Goal: Task Accomplishment & Management: Complete application form

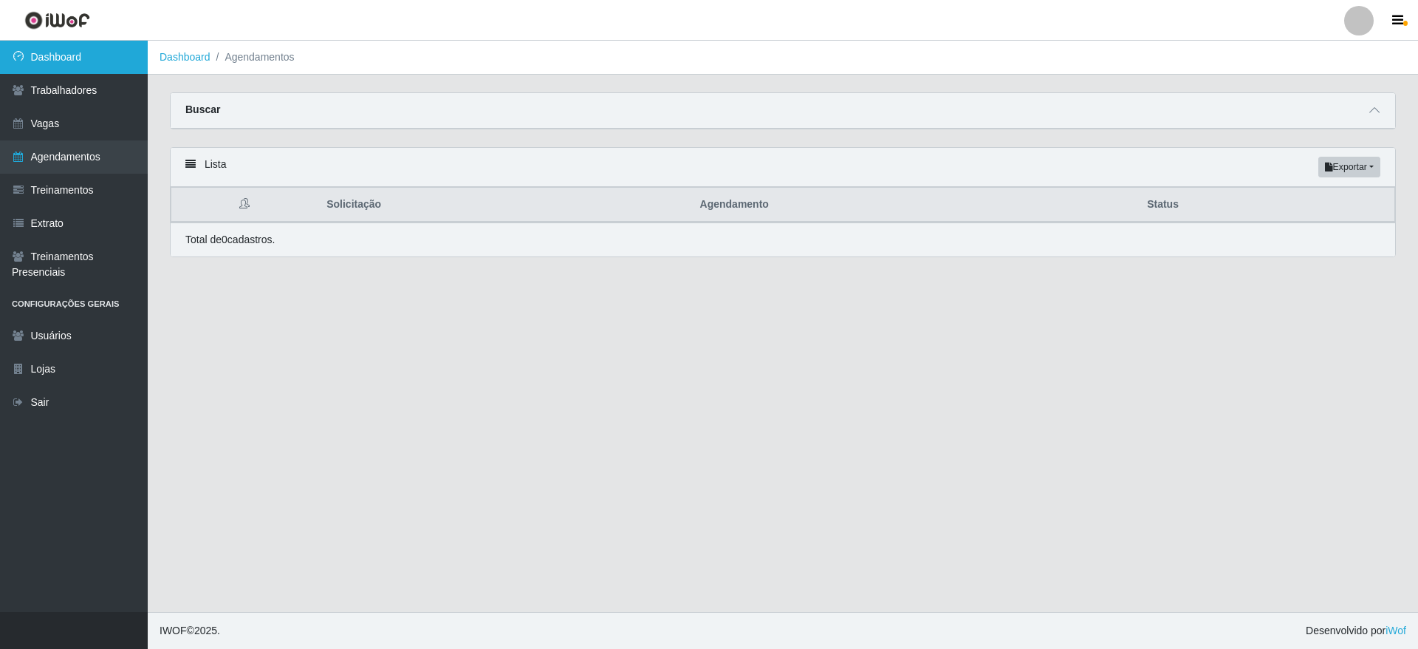
click at [41, 58] on link "Dashboard" at bounding box center [74, 57] width 148 height 33
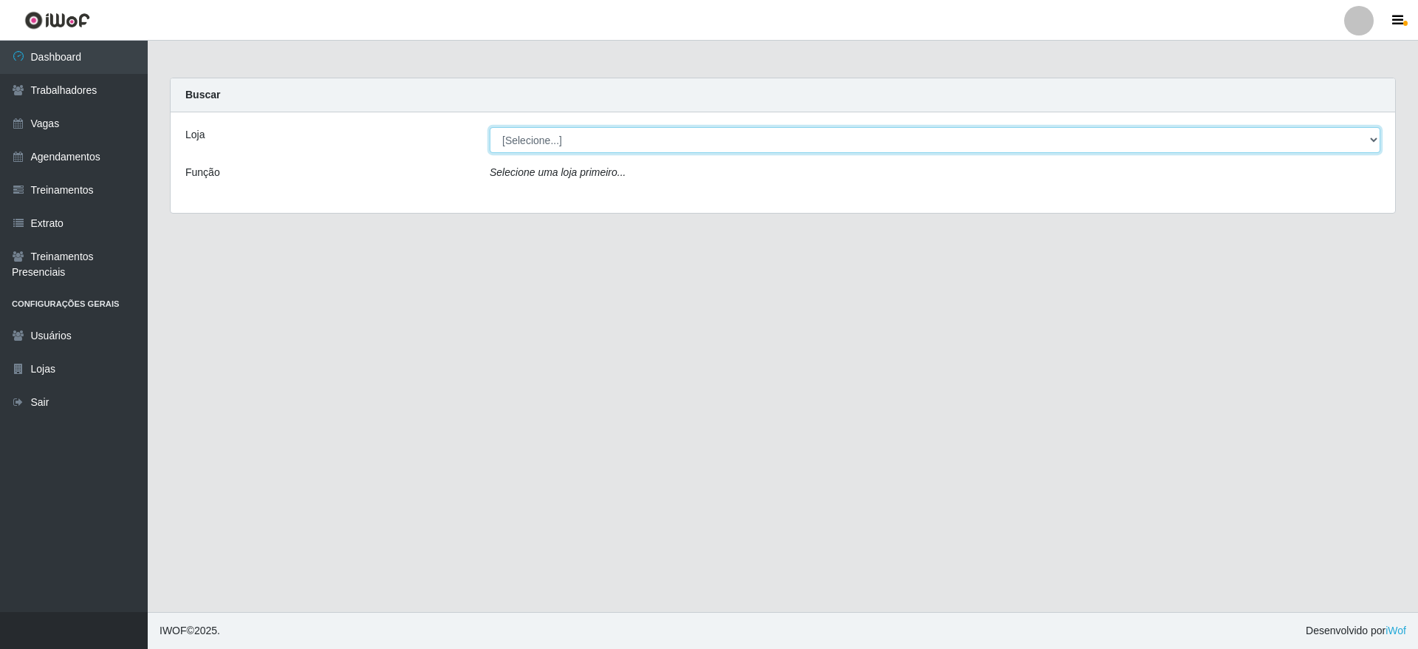
drag, startPoint x: 535, startPoint y: 137, endPoint x: 542, endPoint y: 150, distance: 14.6
click at [535, 137] on select "[Selecione...] Atacado Vem - Loja 30 Laranjeiras Velha Atacado Vem - Loja 31 Sã…" at bounding box center [935, 140] width 891 height 26
click at [490, 127] on select "[Selecione...] Atacado Vem - Loja 30 Laranjeiras Velha Atacado Vem - Loja 31 Sã…" at bounding box center [935, 140] width 891 height 26
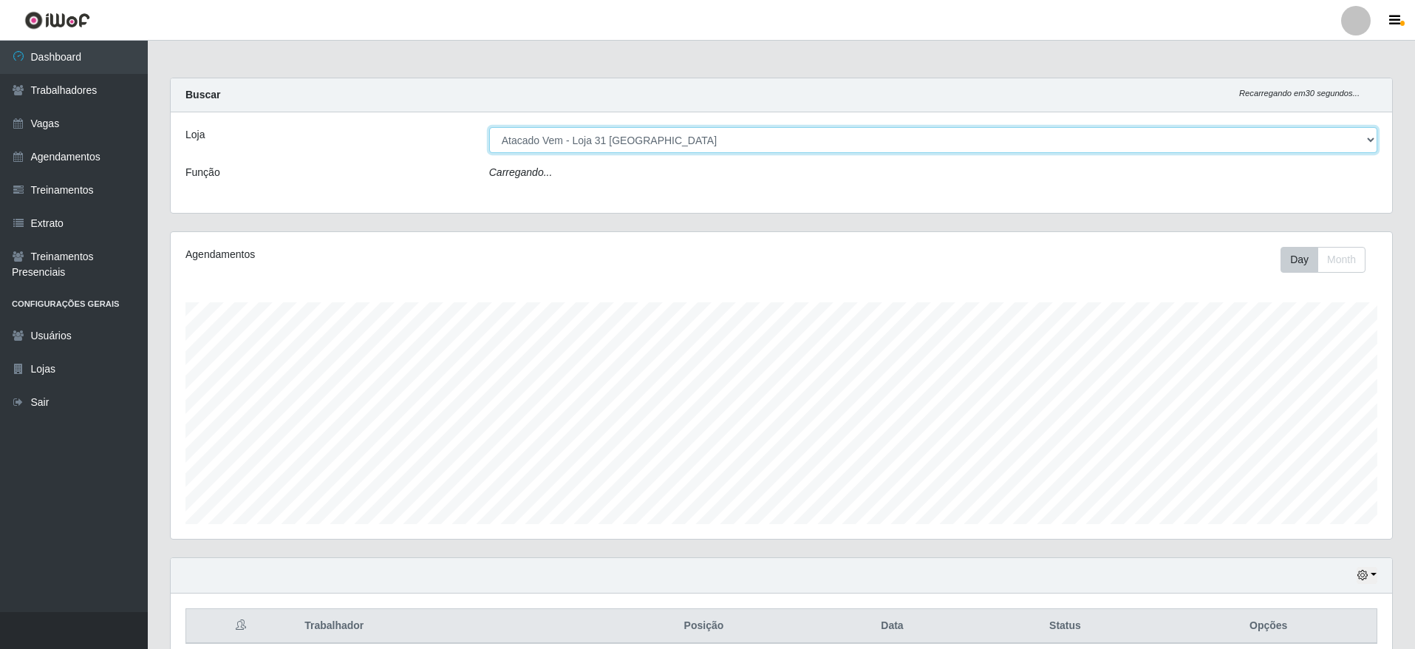
scroll to position [307, 1221]
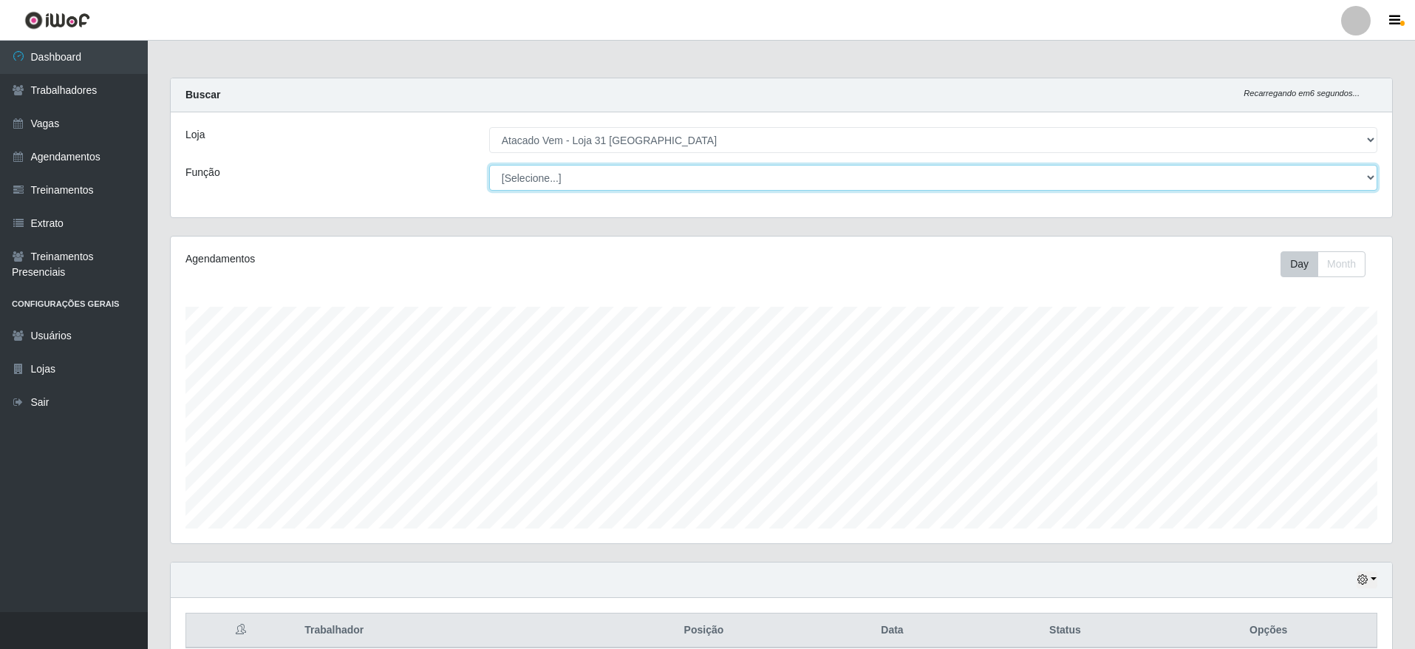
click at [599, 171] on select "[Selecione...] Carregador e Descarregador de Caminhão Carregador e Descarregado…" at bounding box center [933, 178] width 888 height 26
click at [617, 182] on select "[Selecione...] Carregador e Descarregador de Caminhão Carregador e Descarregado…" at bounding box center [933, 178] width 888 height 26
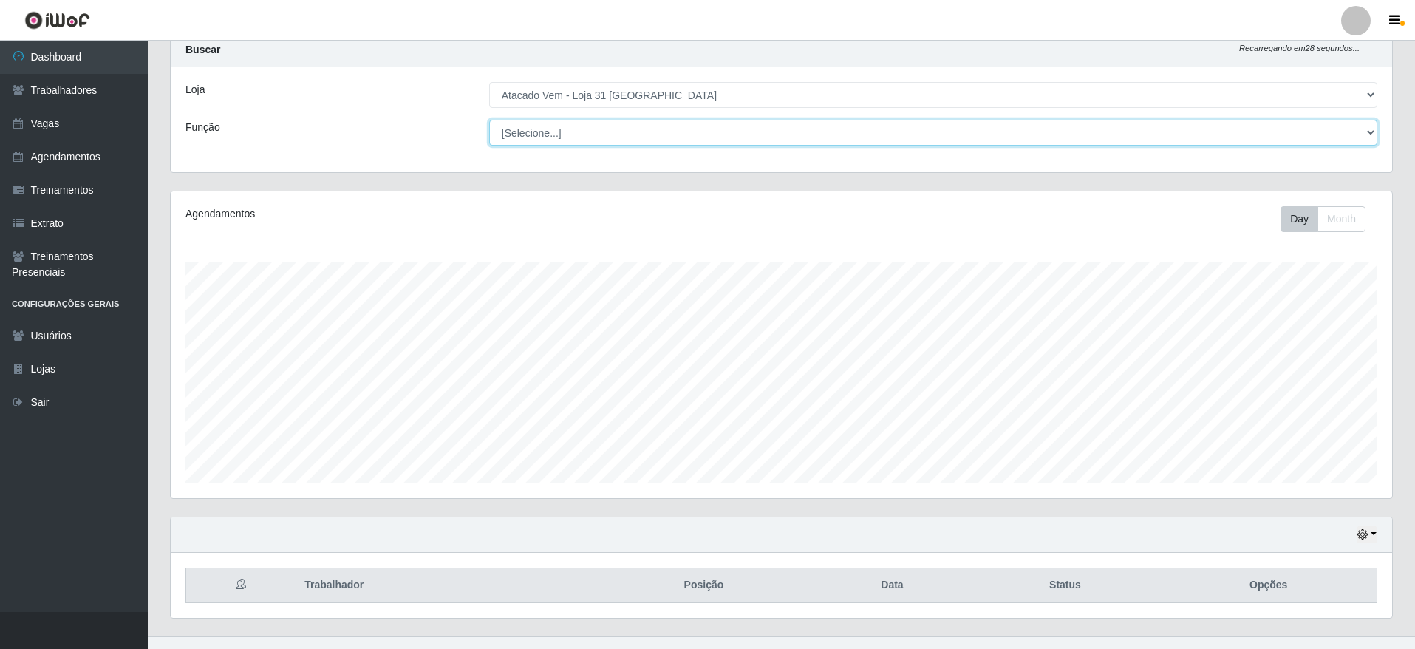
scroll to position [69, 0]
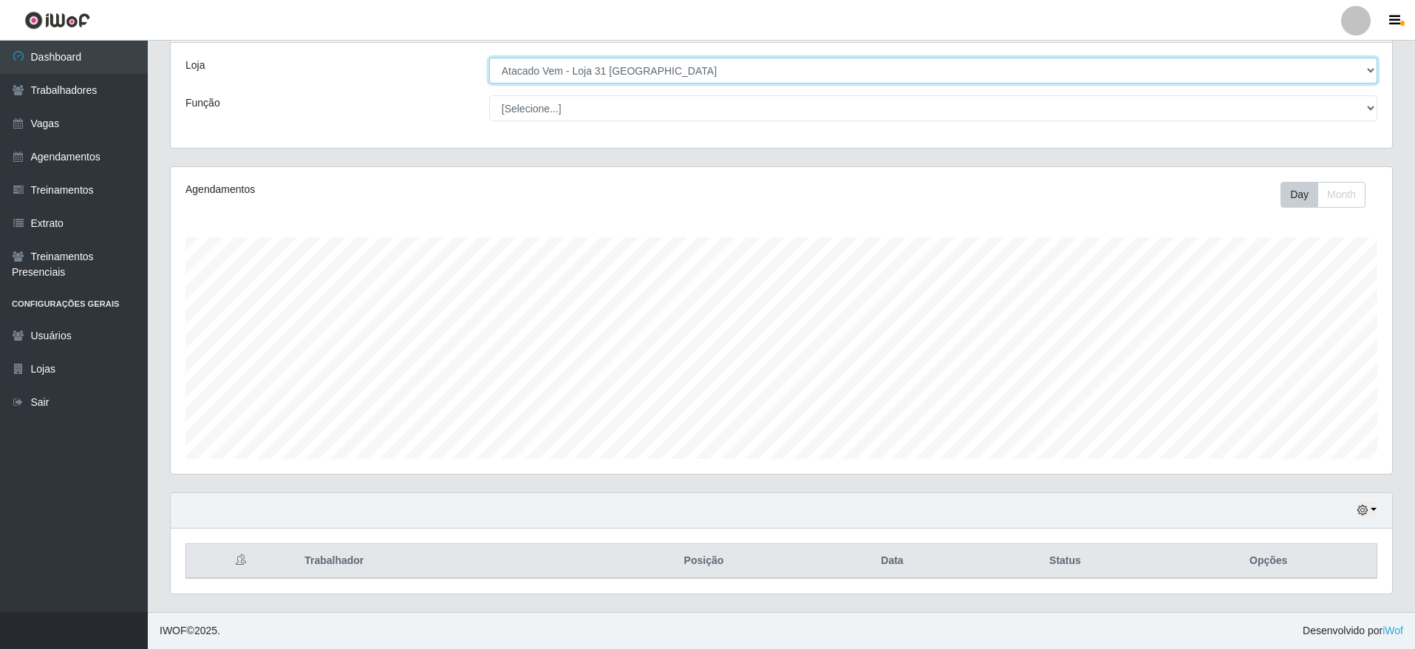
click at [545, 75] on select "[Selecione...] Atacado Vem - Loja 30 Laranjeiras Velha Atacado Vem - Loja 31 Sã…" at bounding box center [933, 71] width 888 height 26
click at [489, 62] on select "[Selecione...] Atacado Vem - Loja 30 Laranjeiras Velha Atacado Vem - Loja 31 Sã…" at bounding box center [933, 71] width 888 height 26
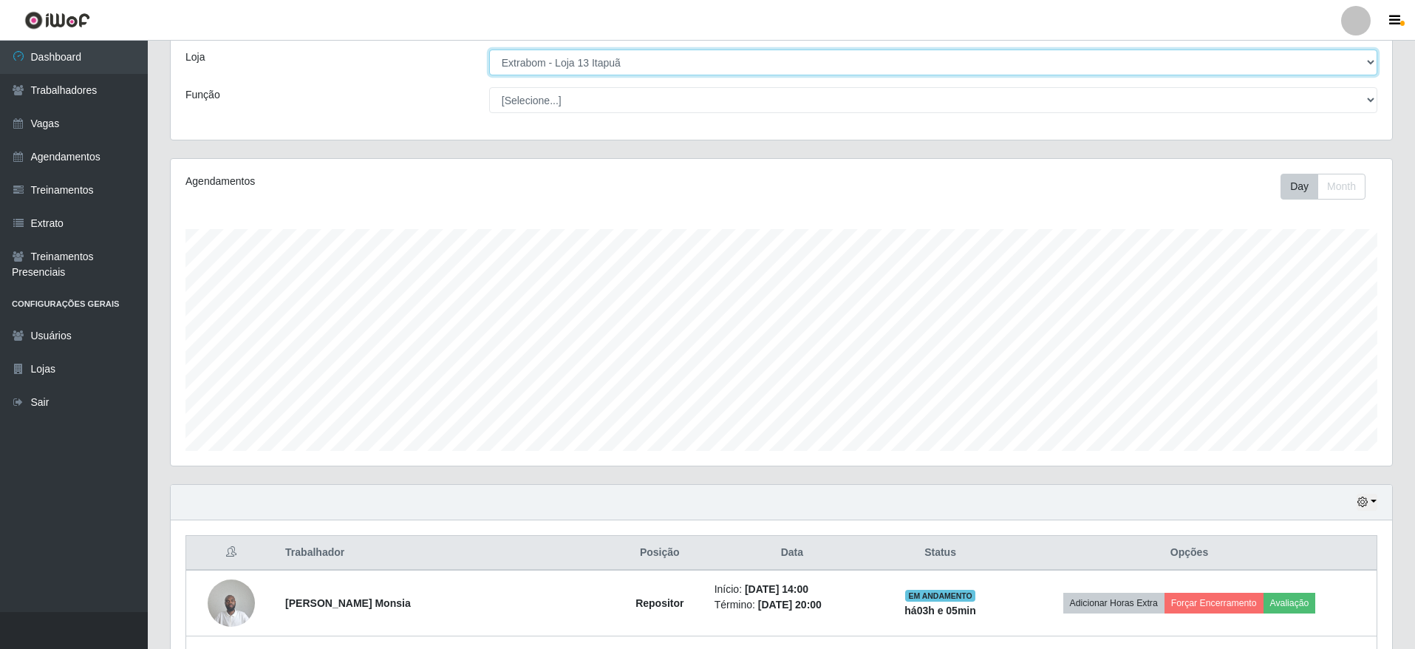
scroll to position [0, 0]
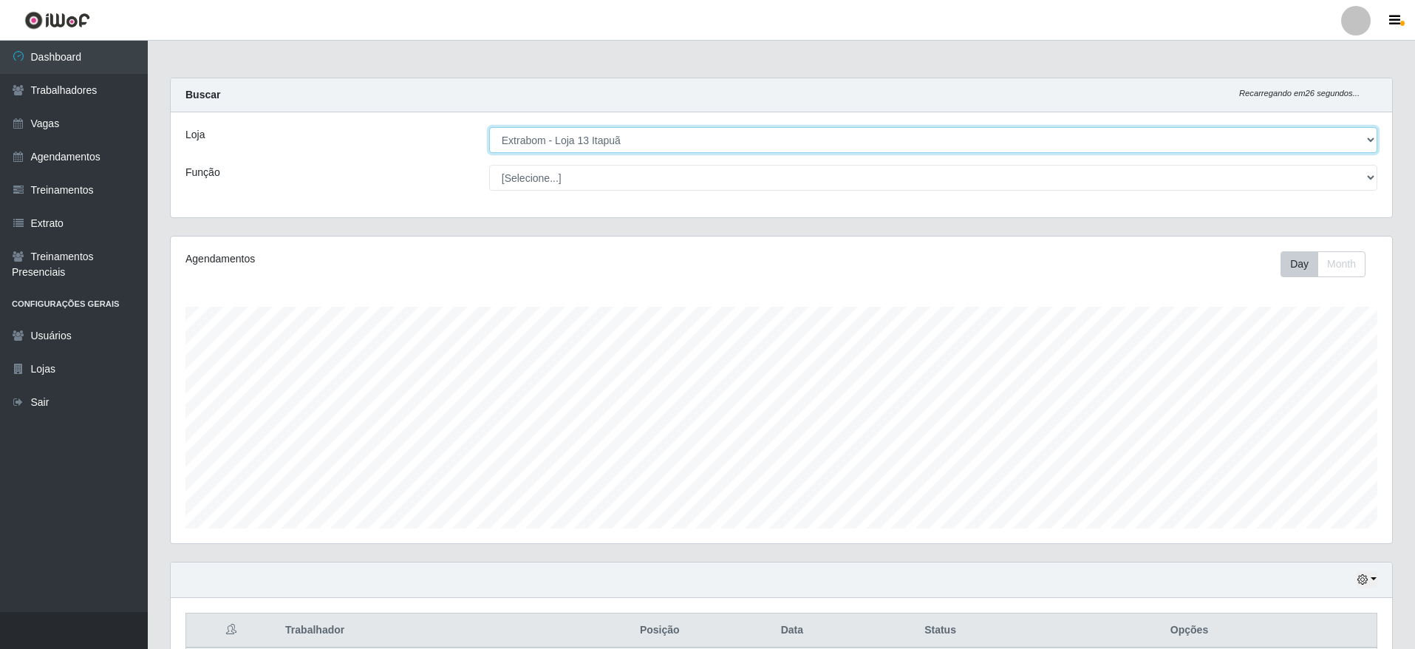
drag, startPoint x: 599, startPoint y: 137, endPoint x: 607, endPoint y: 142, distance: 9.3
click at [599, 137] on select "[Selecione...] Atacado Vem - Loja 30 Laranjeiras Velha Atacado Vem - Loja 31 Sã…" at bounding box center [933, 140] width 888 height 26
click at [489, 127] on select "[Selecione...] Atacado Vem - Loja 30 Laranjeiras Velha Atacado Vem - Loja 31 Sã…" at bounding box center [933, 140] width 888 height 26
click at [581, 146] on select "[Selecione...] Atacado Vem - Loja 30 Laranjeiras Velha Atacado Vem - Loja 31 Sã…" at bounding box center [933, 140] width 888 height 26
click at [489, 127] on select "[Selecione...] Atacado Vem - Loja 30 Laranjeiras Velha Atacado Vem - Loja 31 Sã…" at bounding box center [933, 140] width 888 height 26
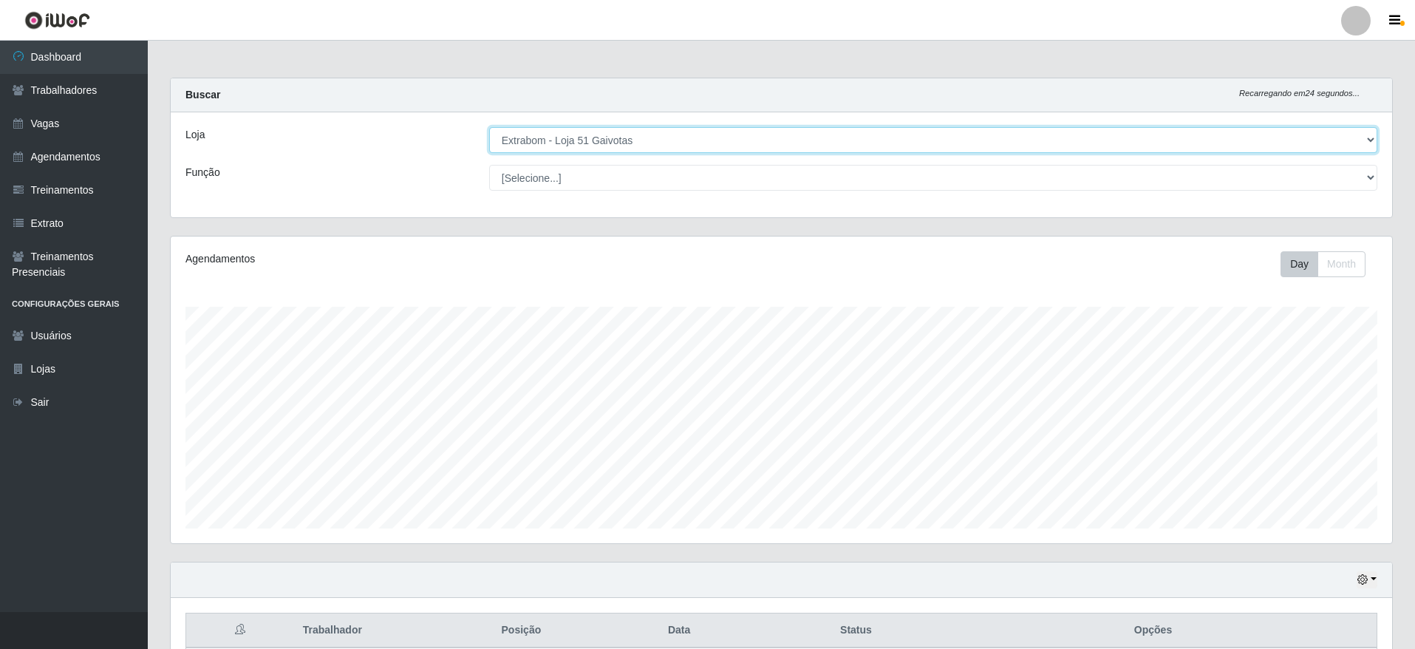
click at [644, 140] on select "[Selecione...] Atacado Vem - Loja 30 Laranjeiras Velha Atacado Vem - Loja 31 Sã…" at bounding box center [933, 140] width 888 height 26
click at [489, 127] on select "[Selecione...] Atacado Vem - Loja 30 Laranjeiras Velha Atacado Vem - Loja 31 Sã…" at bounding box center [933, 140] width 888 height 26
click at [609, 128] on select "[Selecione...] Atacado Vem - Loja 30 Laranjeiras Velha Atacado Vem - Loja 31 Sã…" at bounding box center [933, 140] width 888 height 26
select select "468"
click at [489, 127] on select "[Selecione...] Atacado Vem - Loja 30 Laranjeiras Velha Atacado Vem - Loja 31 Sã…" at bounding box center [933, 140] width 888 height 26
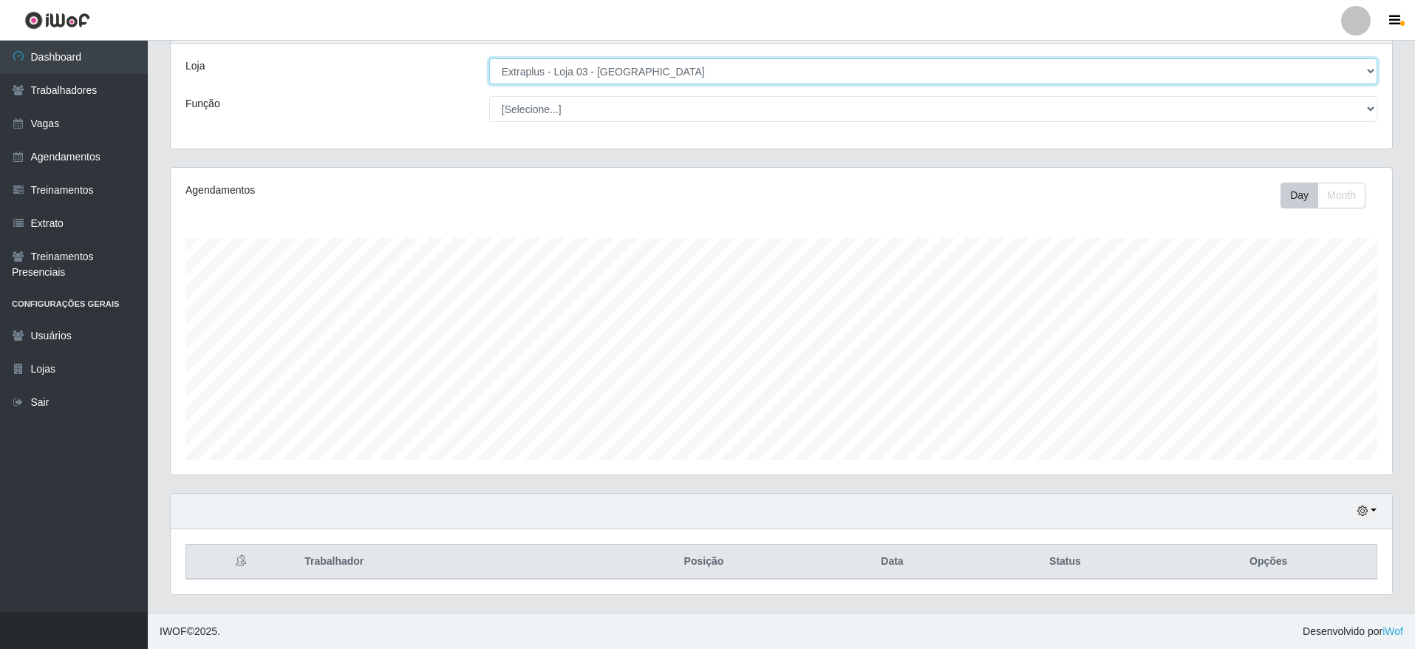
scroll to position [69, 0]
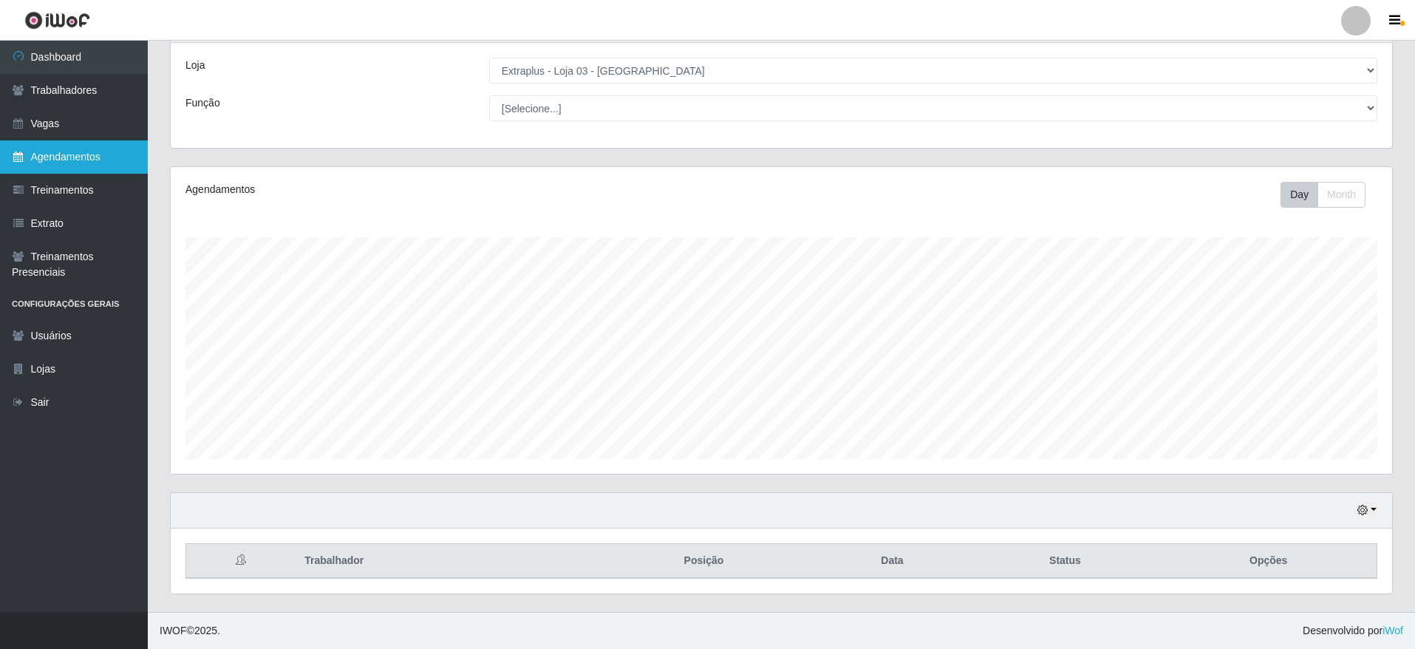
click at [83, 145] on link "Agendamentos" at bounding box center [74, 156] width 148 height 33
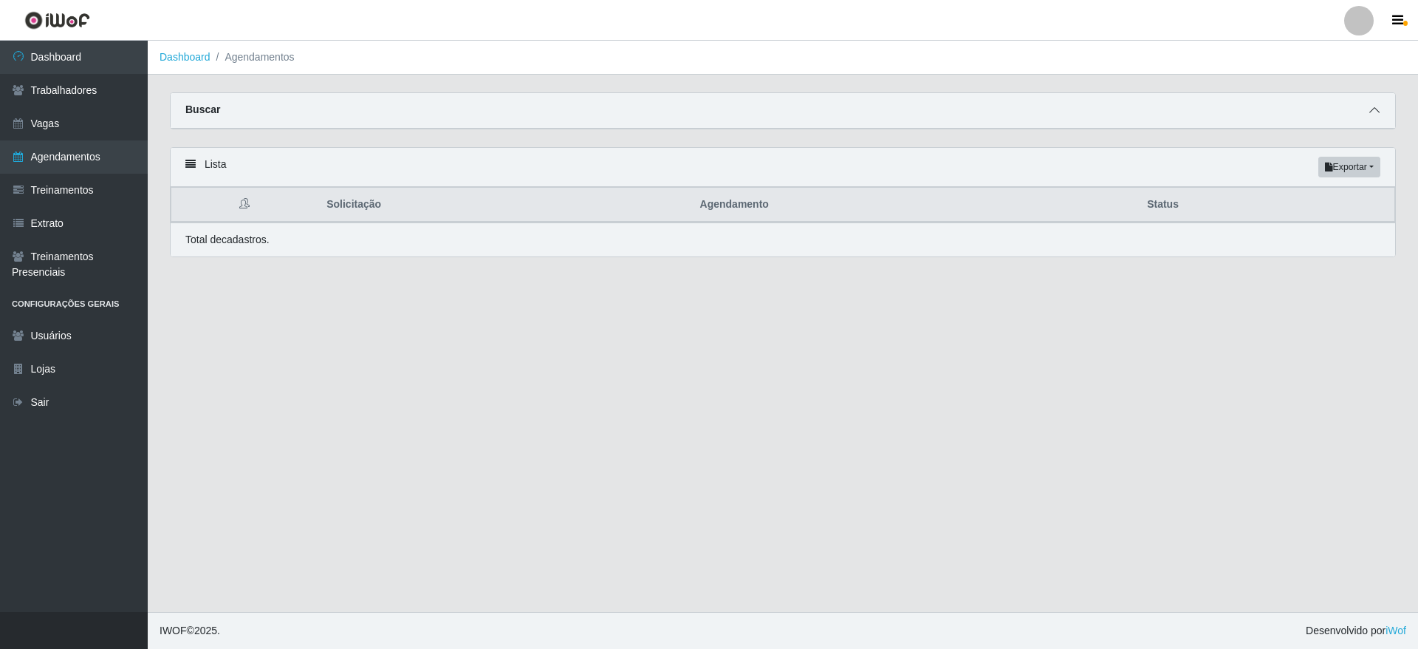
click at [1382, 112] on span at bounding box center [1375, 110] width 18 height 17
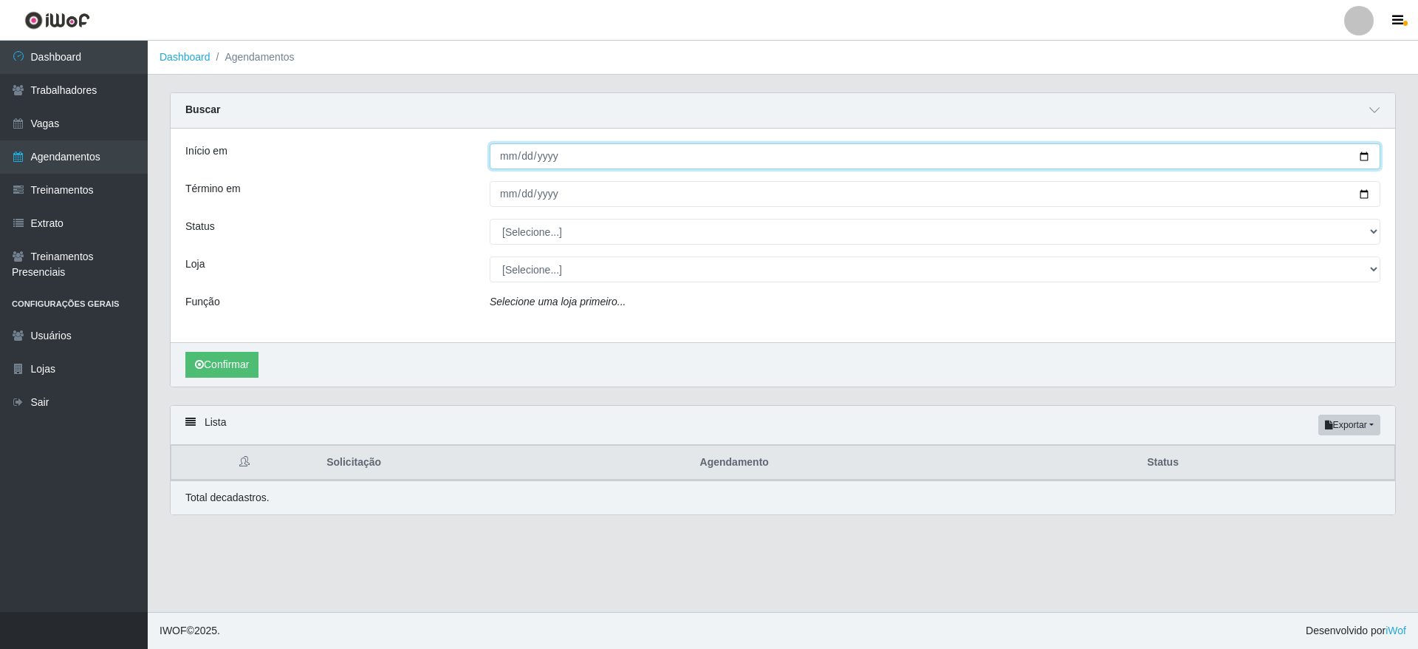
click at [1367, 160] on input "Início em" at bounding box center [935, 156] width 891 height 26
type input "2025-09-06"
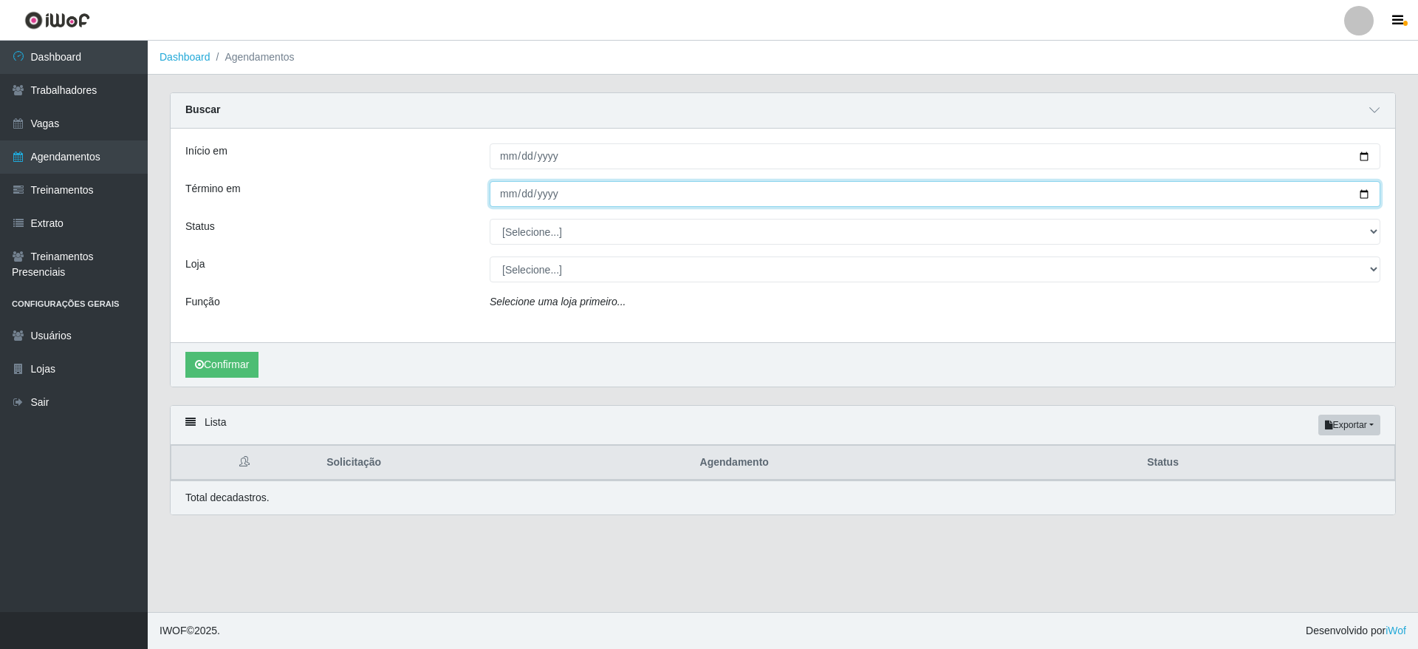
click at [1362, 194] on input "Término em" at bounding box center [935, 194] width 891 height 26
type input "[DATE]"
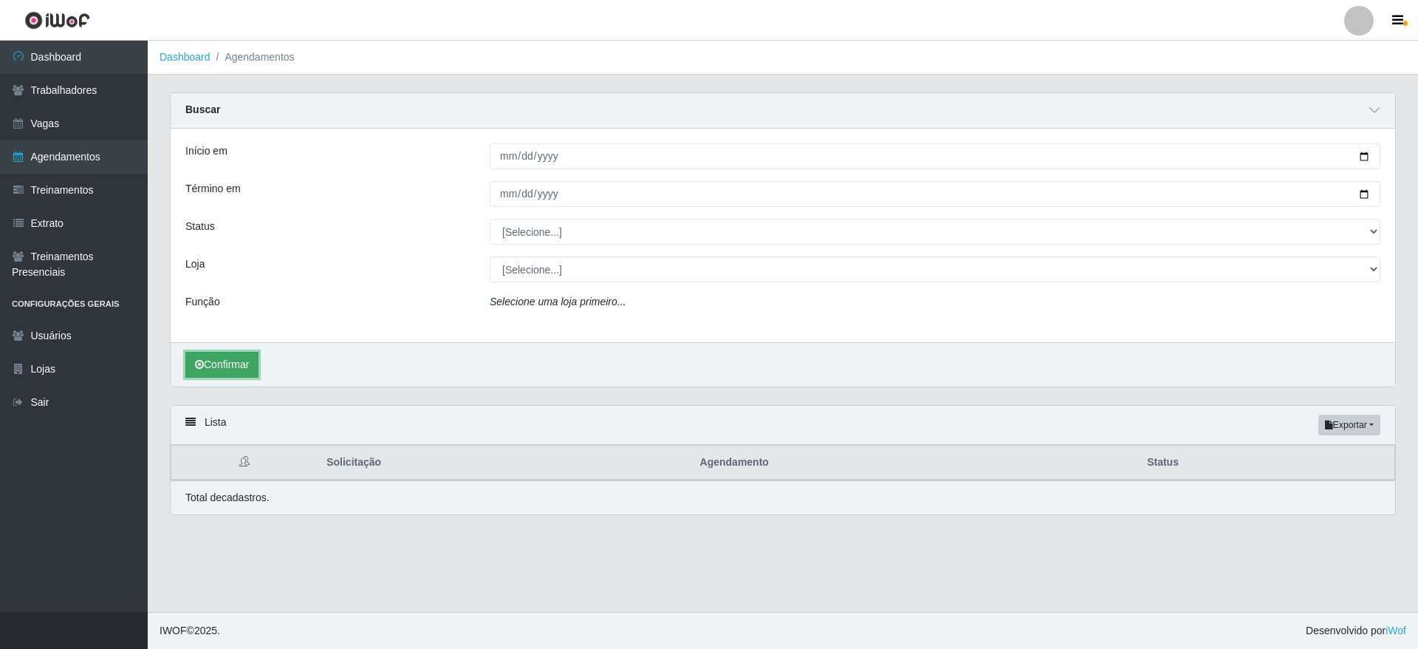
click at [219, 354] on button "Confirmar" at bounding box center [221, 365] width 73 height 26
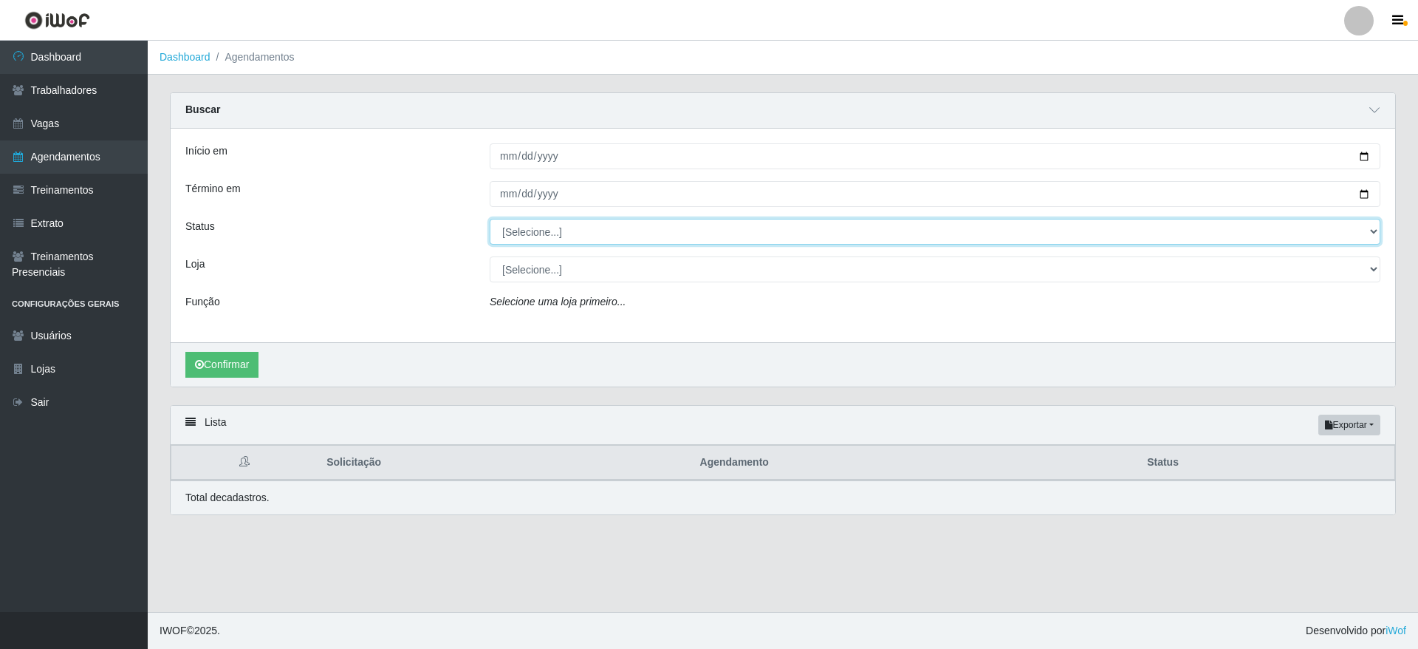
click at [559, 233] on select "[Selecione...] AGENDADO AGUARDANDO LIBERAR EM ANDAMENTO EM REVISÃO FINALIZADO C…" at bounding box center [935, 232] width 891 height 26
select select "AGENDADO"
click at [490, 219] on select "[Selecione...] AGENDADO AGUARDANDO LIBERAR EM ANDAMENTO EM REVISÃO FINALIZADO C…" at bounding box center [935, 232] width 891 height 26
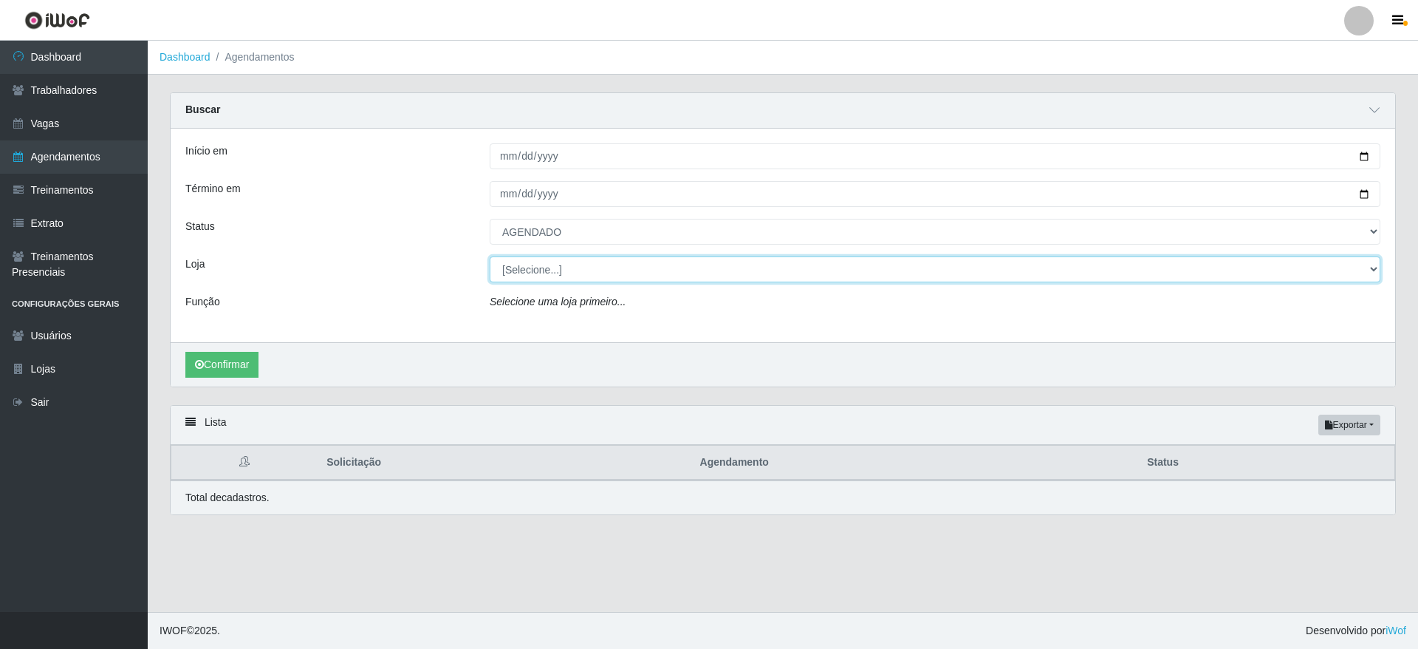
click at [541, 269] on select "[Selecione...] Atacado Vem - Loja 30 Laranjeiras Velha Atacado Vem - Loja 31 Sã…" at bounding box center [935, 269] width 891 height 26
select select "520"
click at [490, 257] on select "[Selecione...] Atacado Vem - Loja 30 Laranjeiras Velha Atacado Vem - Loja 31 Sã…" at bounding box center [935, 269] width 891 height 26
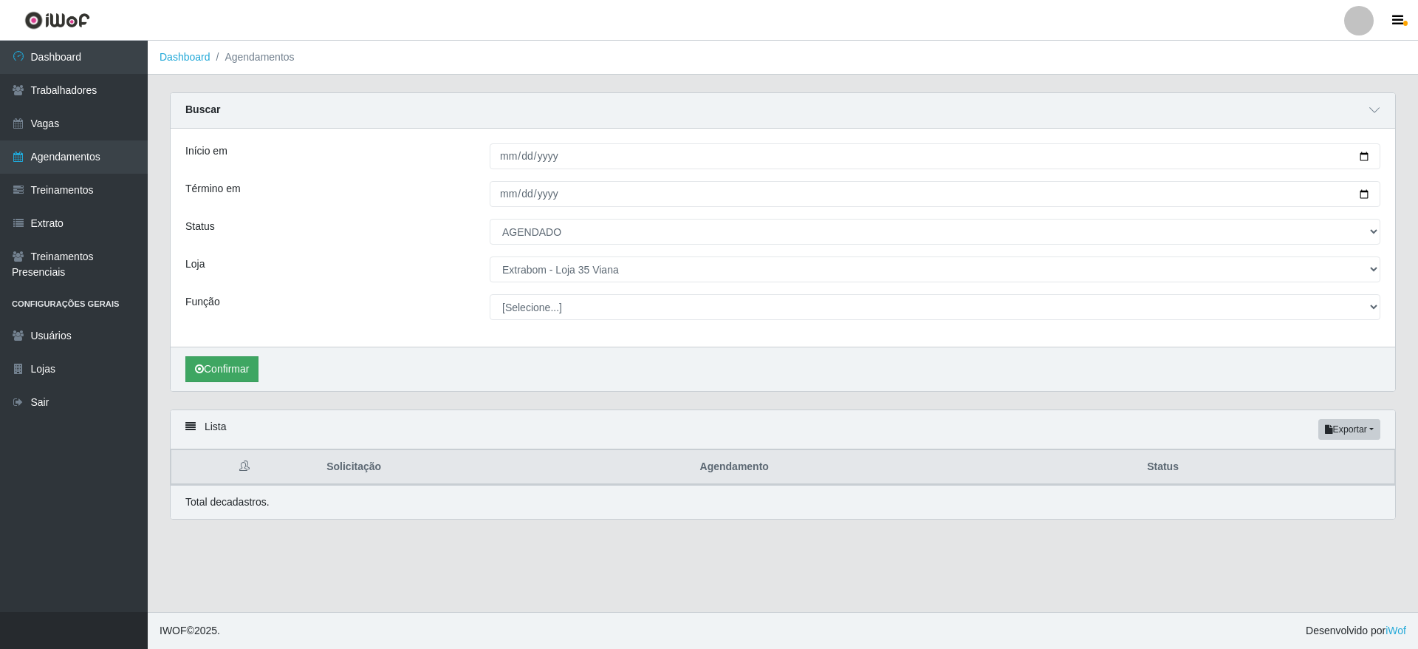
drag, startPoint x: 233, startPoint y: 352, endPoint x: 230, endPoint y: 361, distance: 9.3
click at [233, 353] on div "Confirmar" at bounding box center [783, 368] width 1225 height 44
click at [229, 363] on button "Confirmar" at bounding box center [221, 369] width 73 height 26
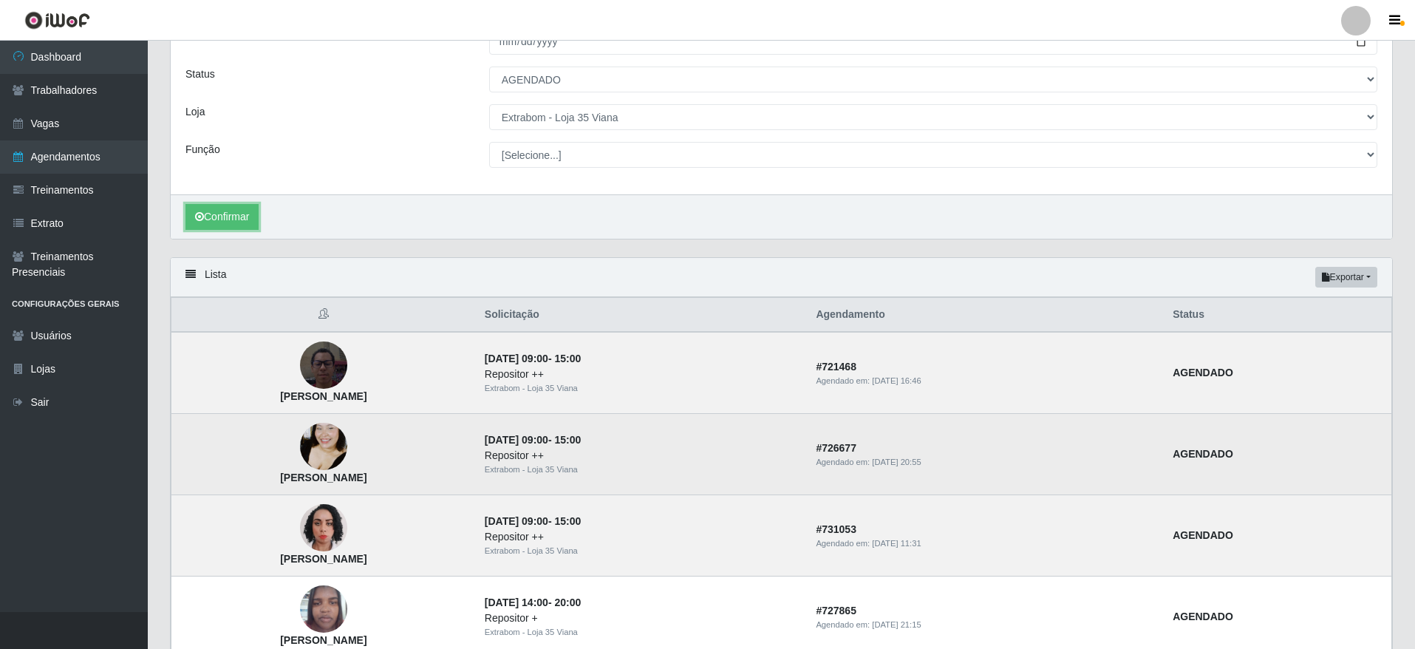
scroll to position [262, 0]
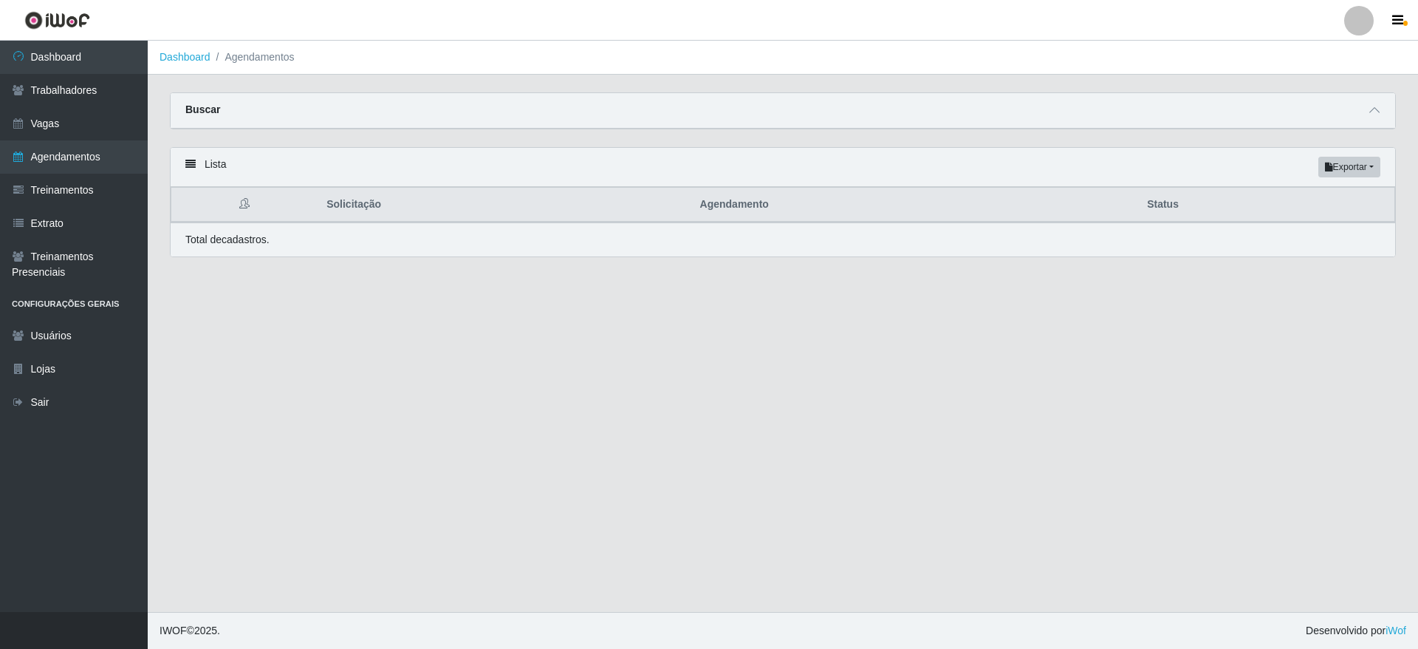
select select "AGENDADO"
select select "450"
click at [1378, 114] on icon at bounding box center [1374, 110] width 10 height 10
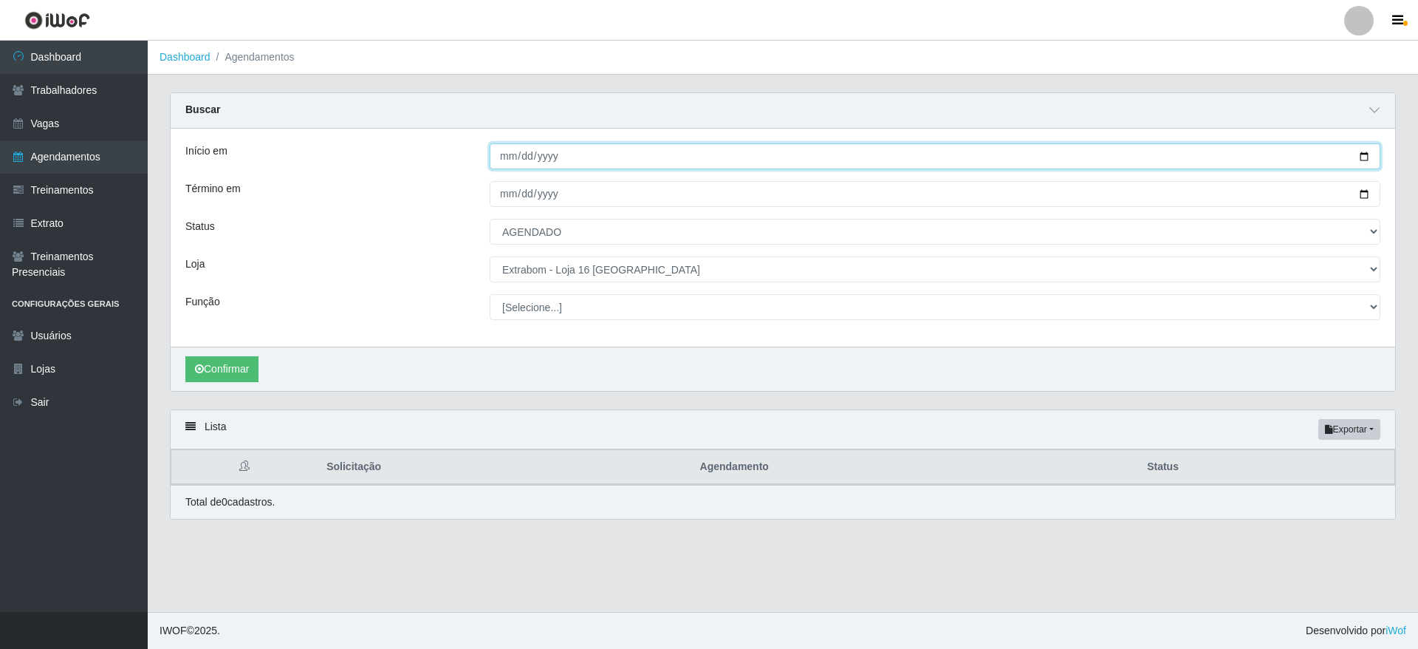
click at [1366, 156] on input "[DATE]" at bounding box center [935, 156] width 891 height 26
type input "[DATE]"
click at [1358, 149] on input "[DATE]" at bounding box center [935, 156] width 891 height 26
click at [1362, 154] on input "[DATE]" at bounding box center [935, 156] width 891 height 26
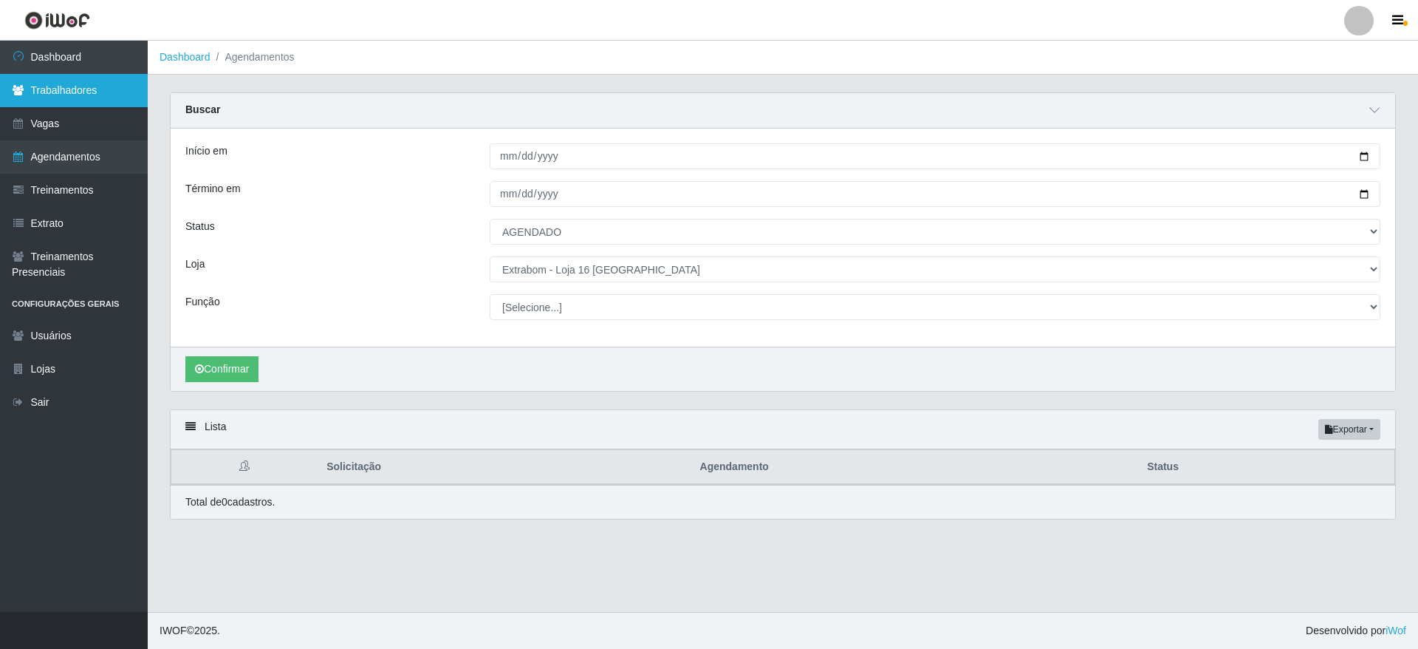
click at [104, 81] on link "Trabalhadores" at bounding box center [74, 90] width 148 height 33
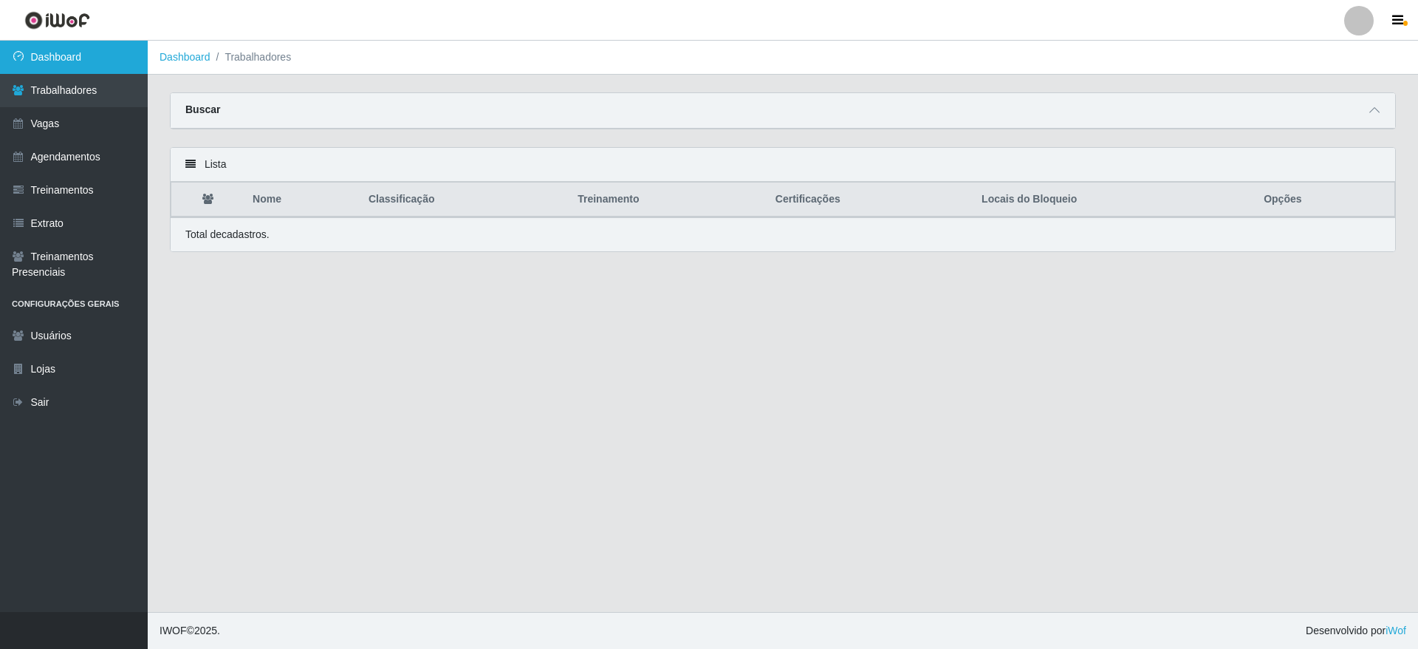
click at [106, 66] on link "Dashboard" at bounding box center [74, 57] width 148 height 33
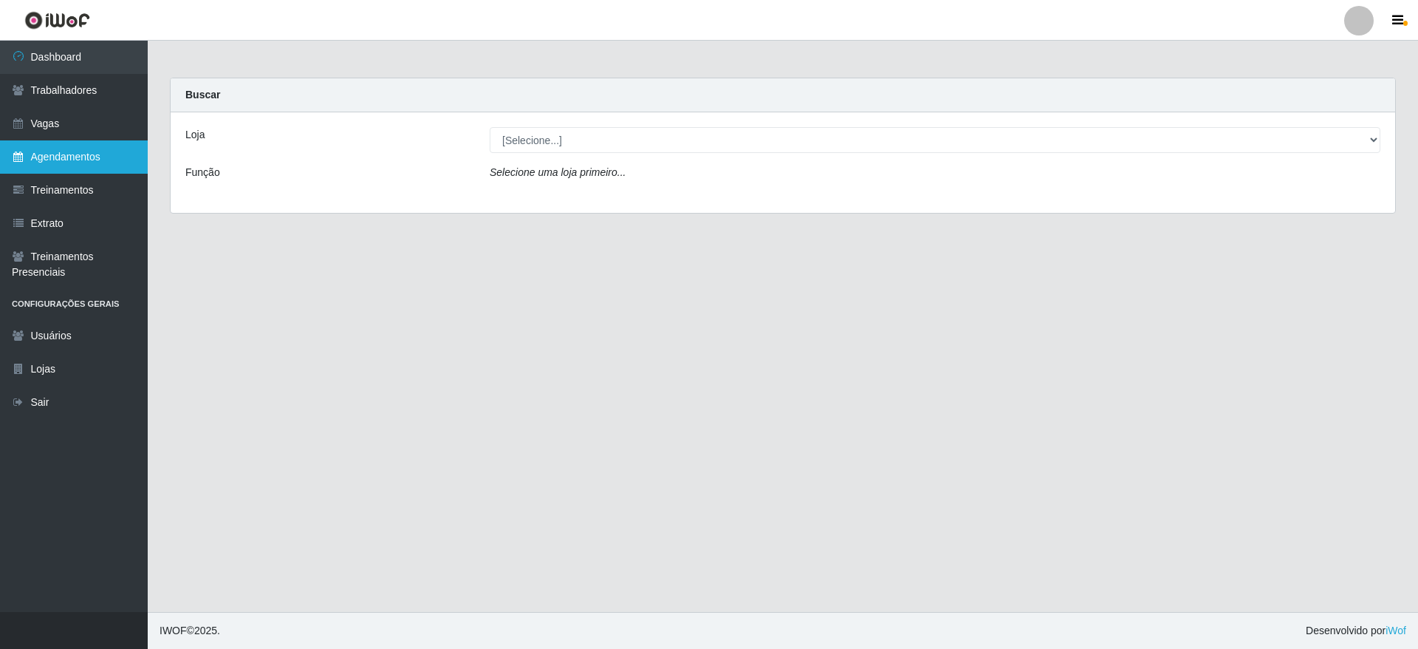
click at [72, 145] on link "Agendamentos" at bounding box center [74, 156] width 148 height 33
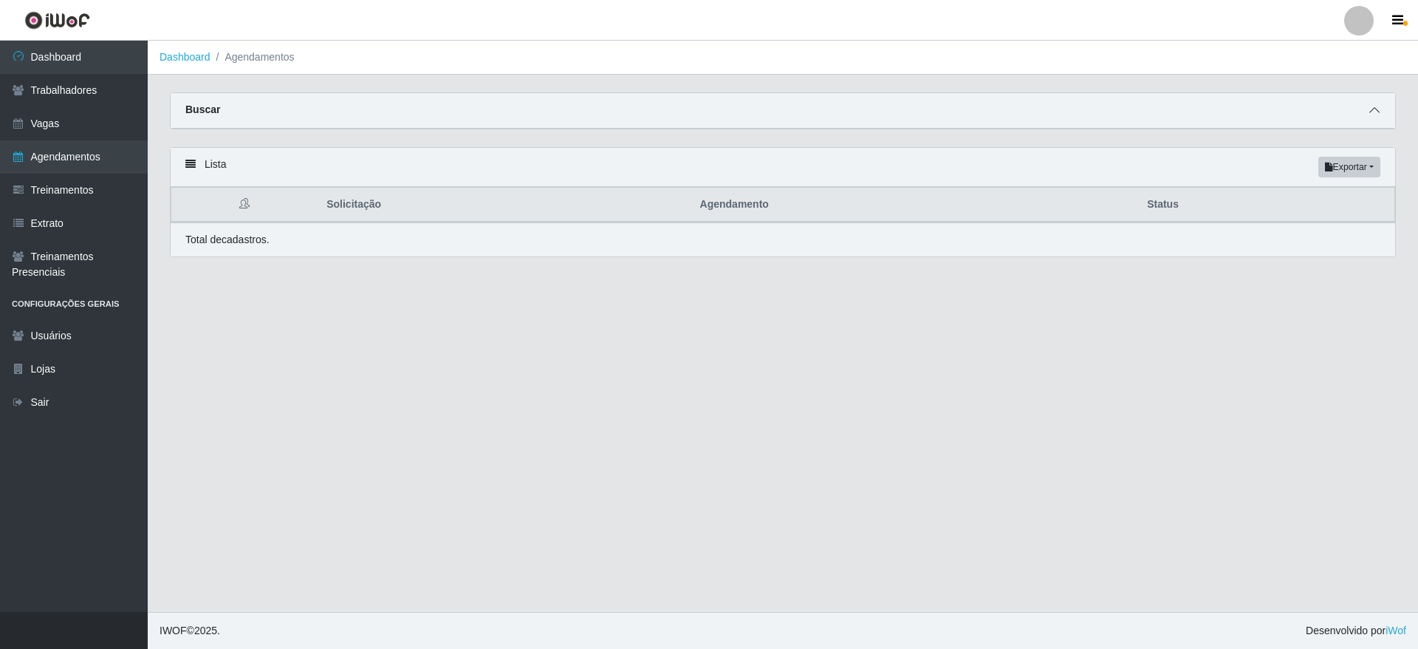
click at [1377, 111] on icon at bounding box center [1374, 110] width 10 height 10
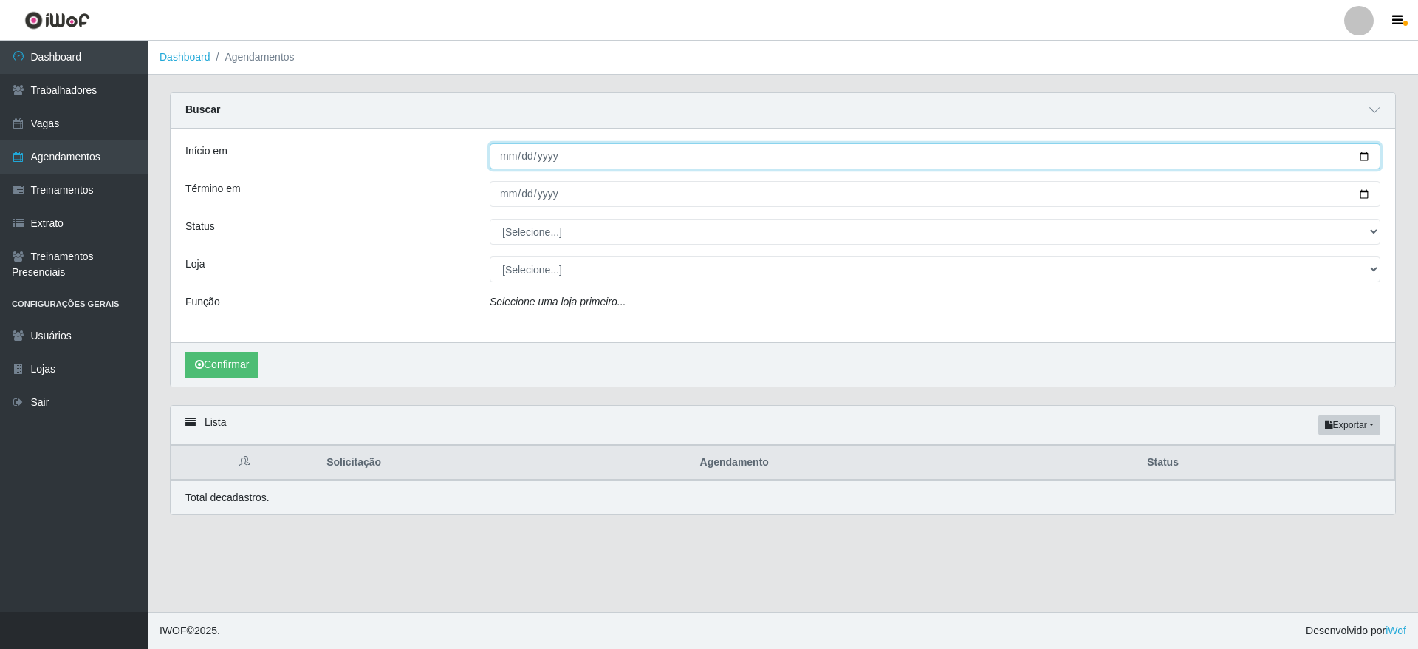
click at [1363, 151] on input "Início em" at bounding box center [935, 156] width 891 height 26
type input "[DATE]"
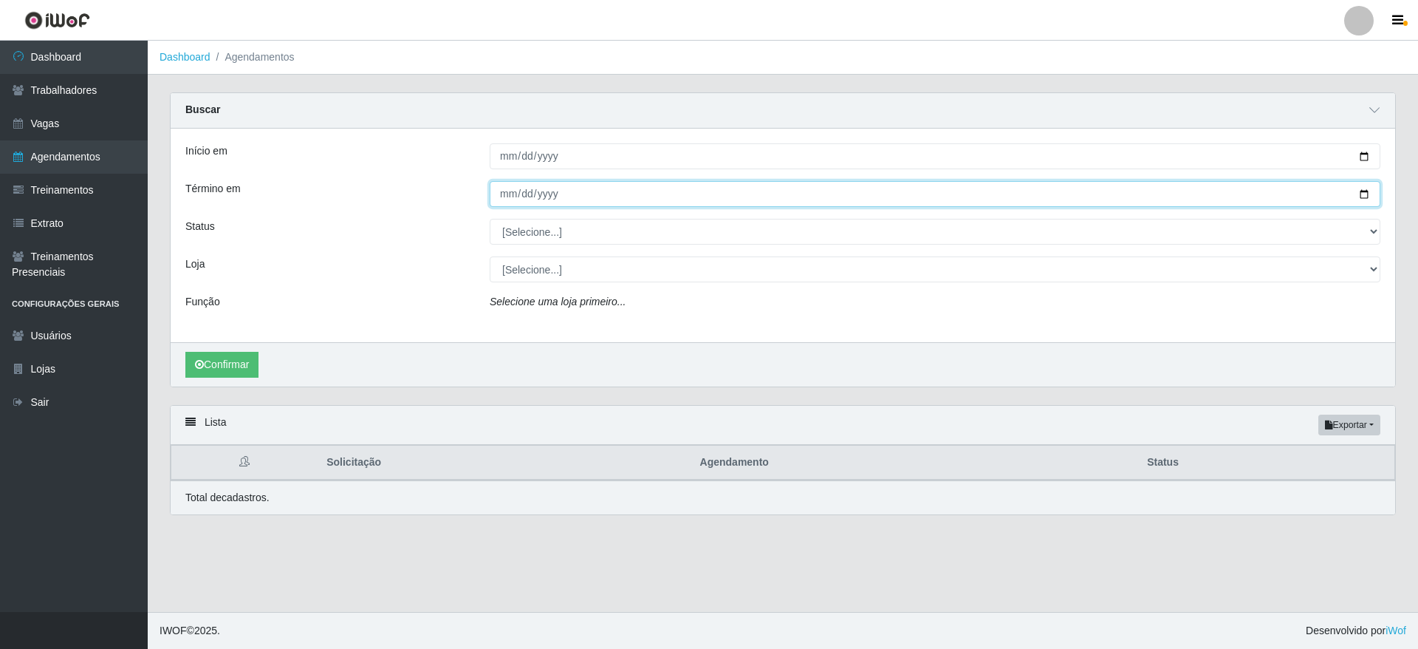
click at [1360, 195] on input "Término em" at bounding box center [935, 194] width 891 height 26
type input "[DATE]"
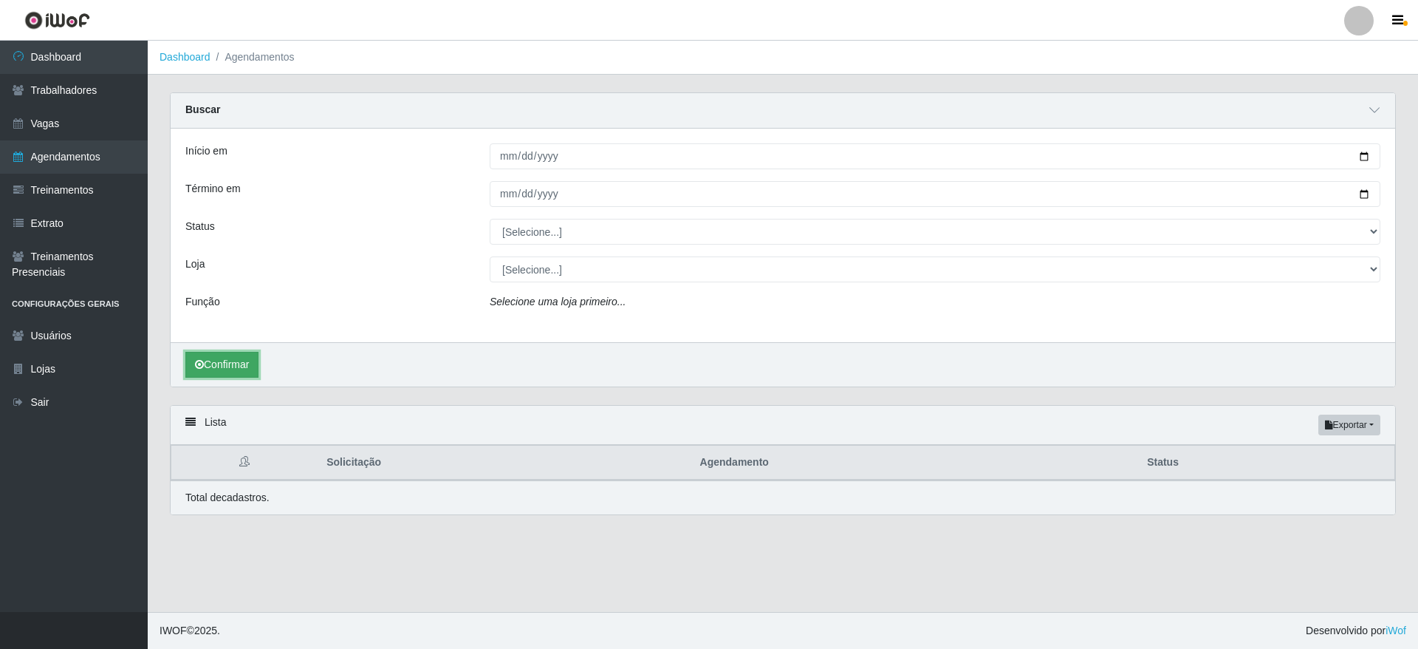
click at [215, 359] on button "Confirmar" at bounding box center [221, 365] width 73 height 26
click at [251, 366] on button "Confirmar" at bounding box center [221, 365] width 73 height 26
click at [237, 359] on button "Confirmar" at bounding box center [221, 365] width 73 height 26
click at [235, 359] on button "Confirmar" at bounding box center [221, 365] width 73 height 26
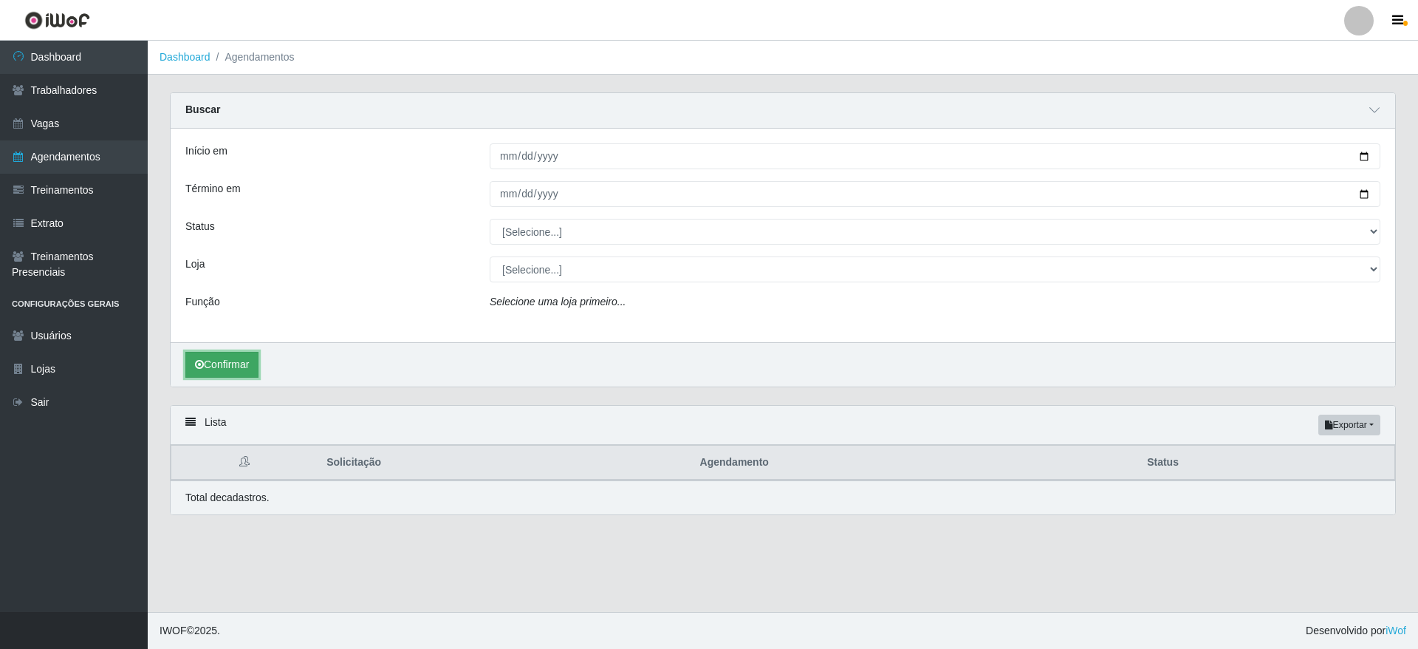
click at [233, 360] on button "Confirmar" at bounding box center [221, 365] width 73 height 26
click at [231, 363] on button "Confirmar" at bounding box center [221, 365] width 73 height 26
